Goal: Information Seeking & Learning: Understand process/instructions

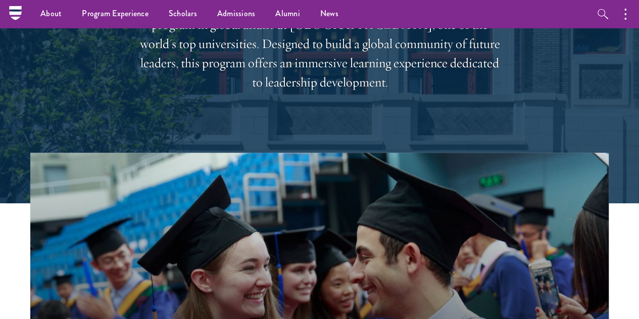
scroll to position [114, 0]
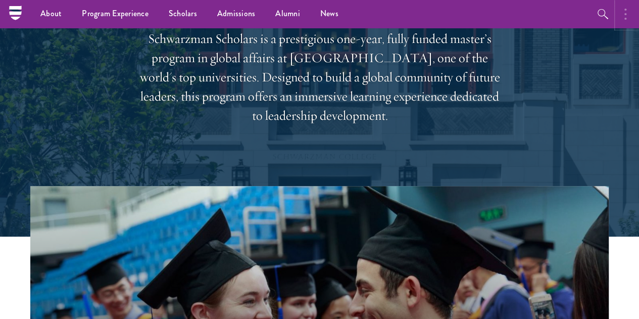
click at [624, 17] on icon "button" at bounding box center [625, 14] width 2 height 12
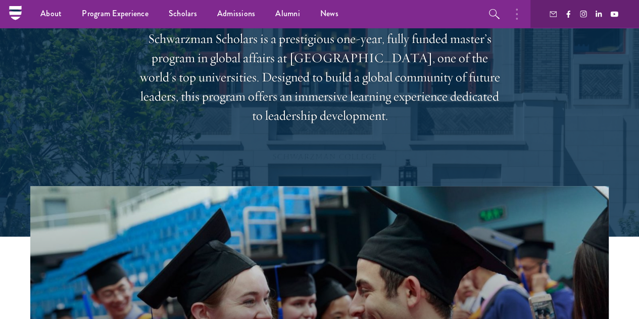
click at [517, 68] on div "Shape the future. Schwarzman Scholars is a prestigious one-year, fully funded m…" at bounding box center [319, 50] width 578 height 272
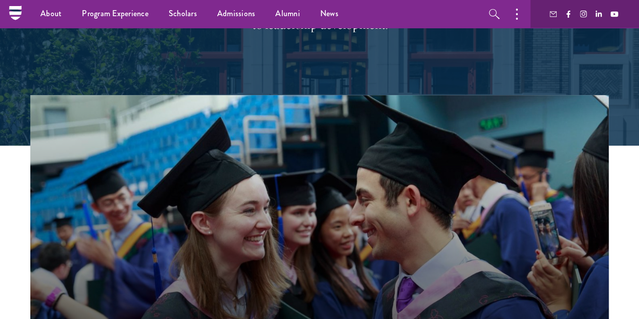
scroll to position [0, 0]
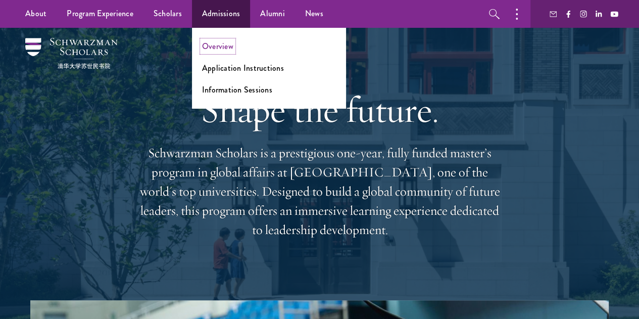
click at [222, 48] on link "Overview" at bounding box center [217, 46] width 31 height 12
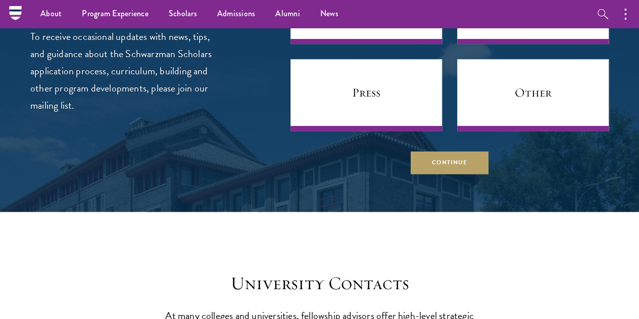
scroll to position [3941, 0]
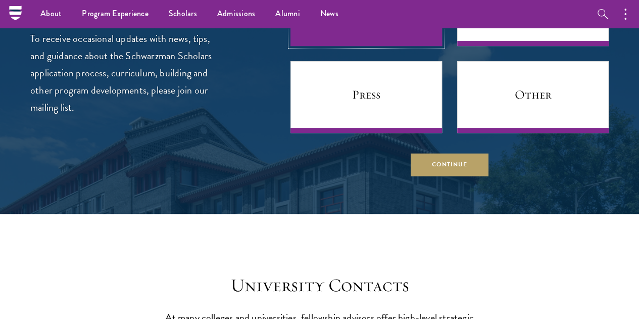
click at [405, 46] on link "Prospective Applicant" at bounding box center [365, 10] width 151 height 72
click at [373, 46] on link "Prospective Applicant" at bounding box center [365, 10] width 151 height 72
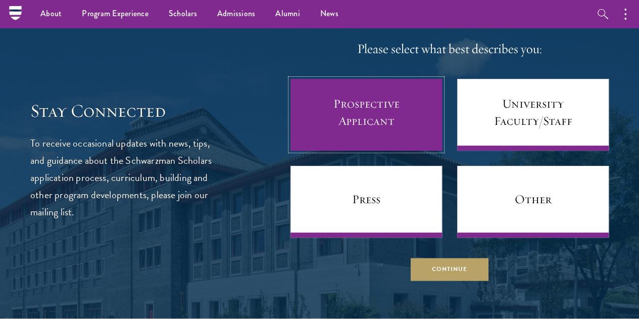
scroll to position [3876, 0]
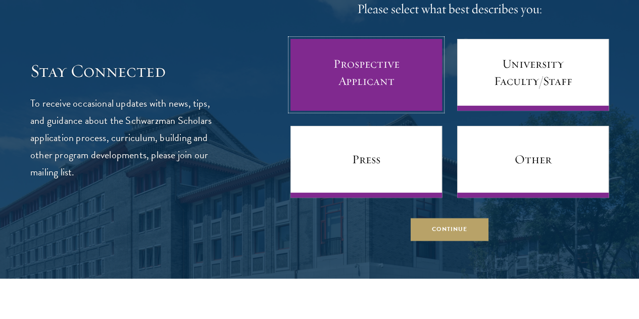
click at [350, 111] on link "Prospective Applicant" at bounding box center [365, 75] width 151 height 72
click at [346, 111] on link "Prospective Applicant" at bounding box center [365, 75] width 151 height 72
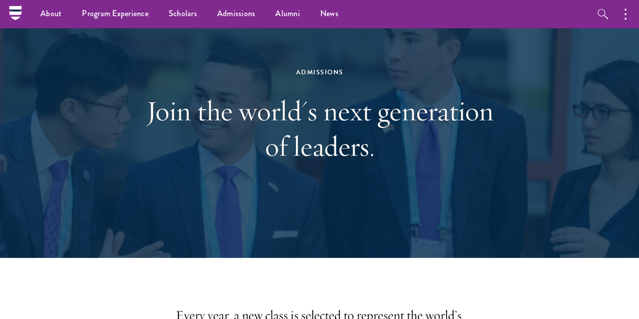
scroll to position [0, 0]
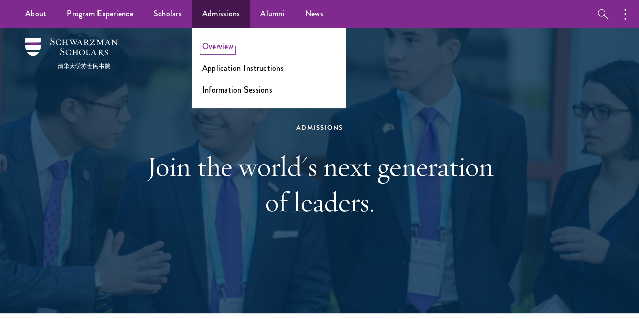
click at [228, 43] on link "Overview" at bounding box center [217, 46] width 31 height 12
click at [220, 73] on ul "Overview Application Instructions Information Sessions" at bounding box center [268, 68] width 153 height 80
click at [231, 65] on link "Application Instructions" at bounding box center [243, 68] width 82 height 12
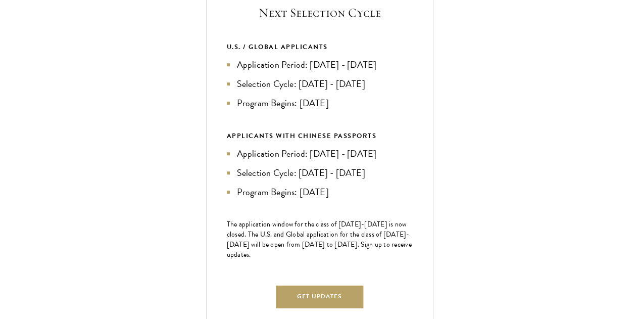
scroll to position [424, 0]
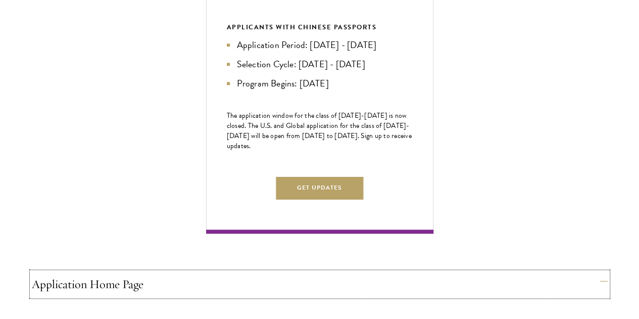
scroll to position [506, 0]
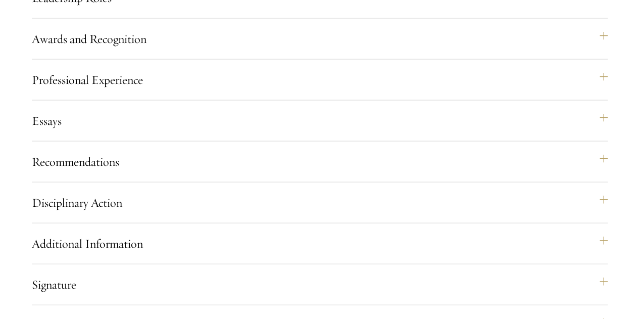
scroll to position [998, 0]
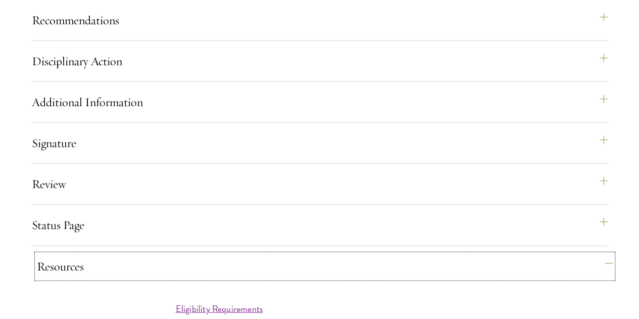
scroll to position [1139, 0]
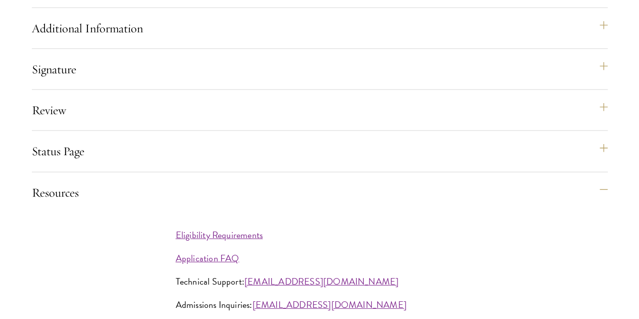
scroll to position [1211, 0]
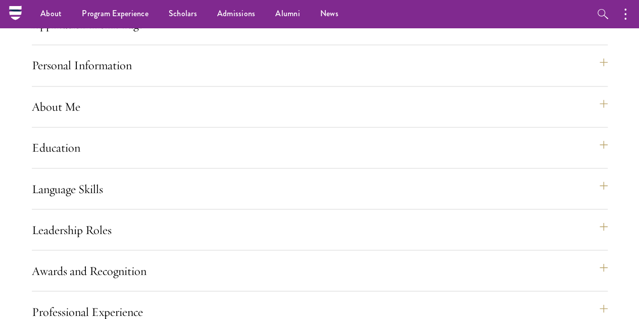
scroll to position [755, 0]
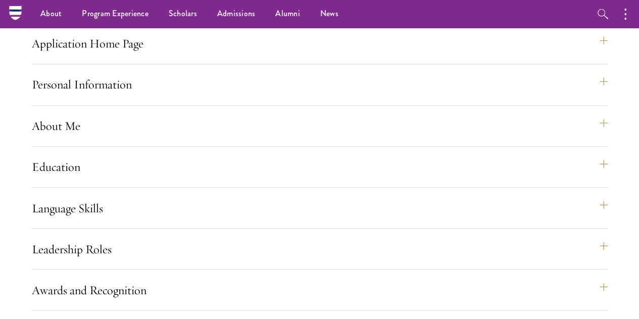
scroll to position [745, 0]
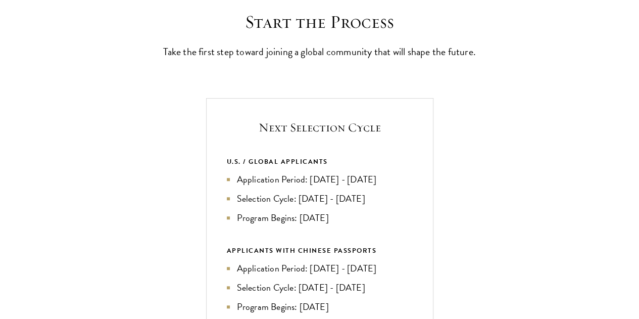
scroll to position [284, 0]
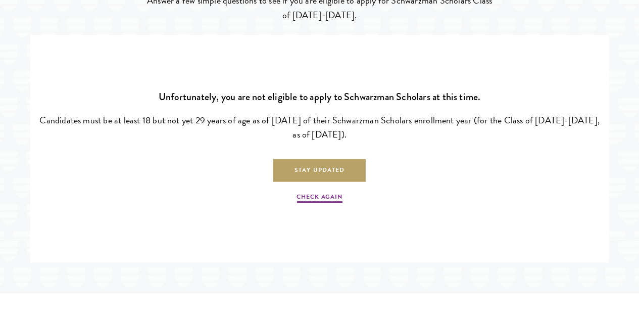
scroll to position [2209, 0]
